Goal: Information Seeking & Learning: Check status

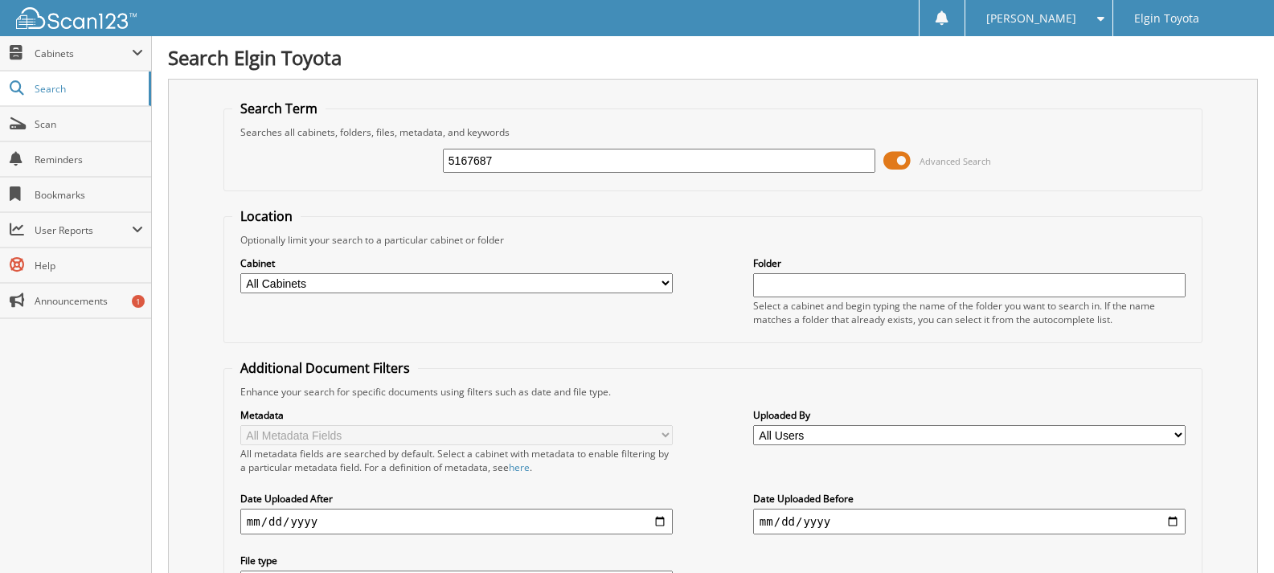
type input "5167687"
click at [904, 157] on span at bounding box center [896, 161] width 27 height 24
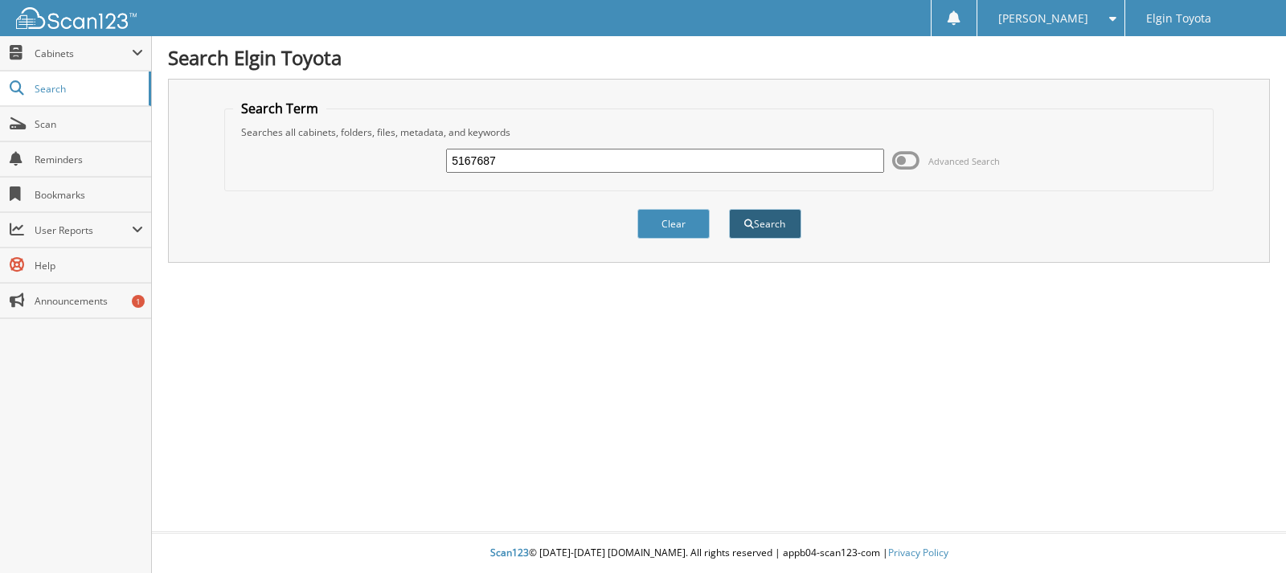
click at [760, 224] on button "Search" at bounding box center [765, 224] width 72 height 30
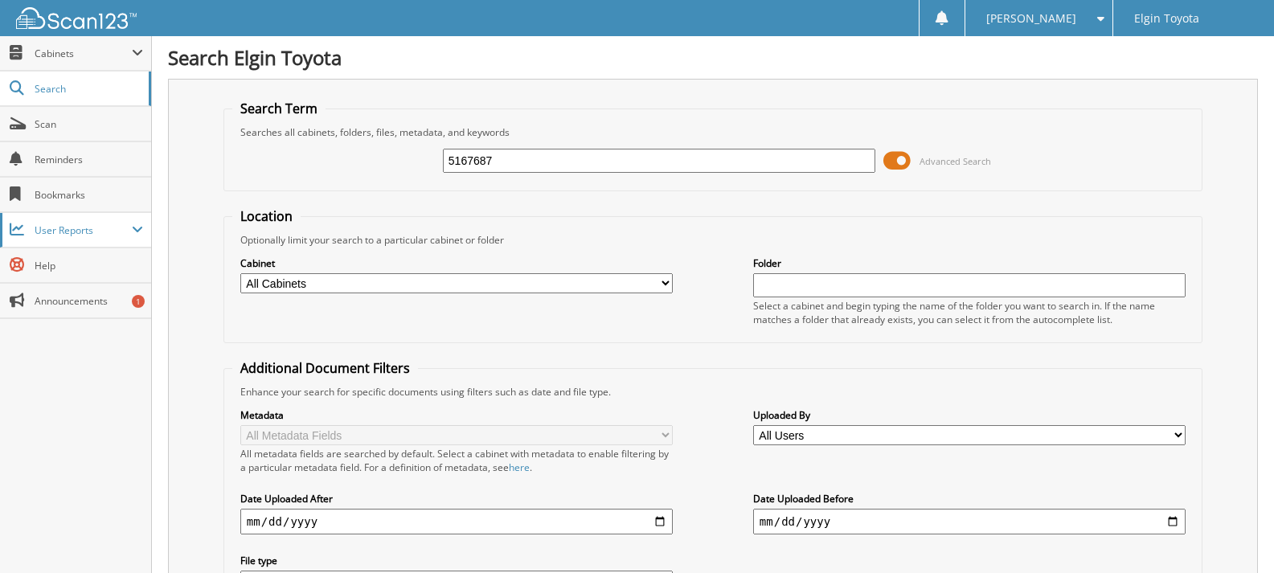
click at [81, 235] on span "User Reports" at bounding box center [83, 230] width 97 height 14
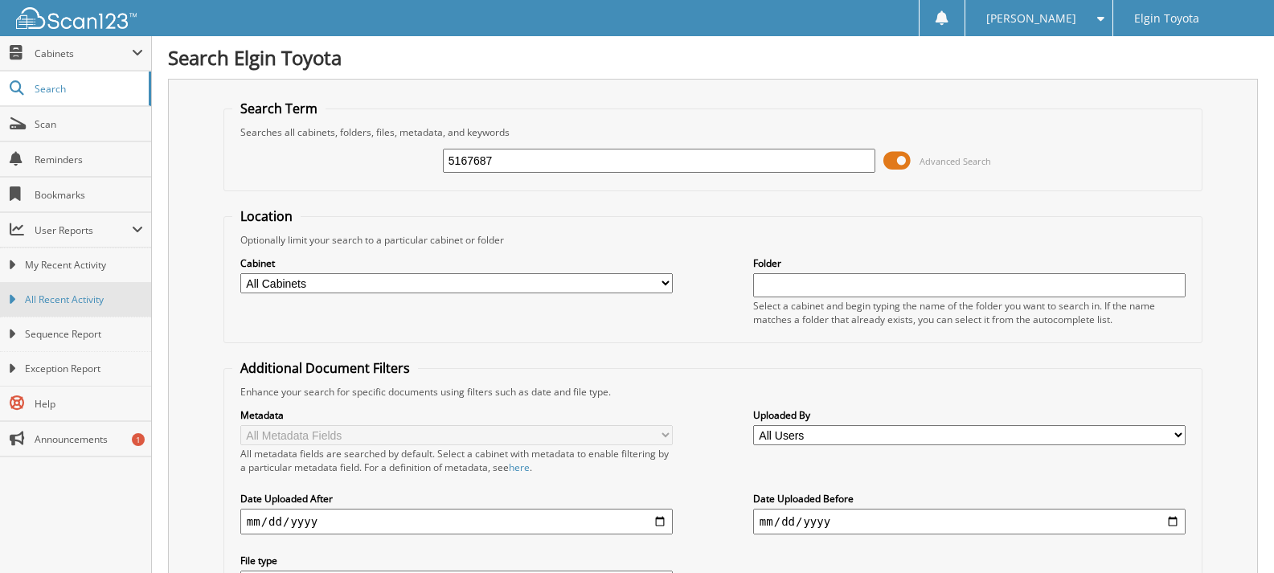
click at [68, 297] on span "All Recent Activity" at bounding box center [84, 300] width 118 height 14
